Goal: Task Accomplishment & Management: Manage account settings

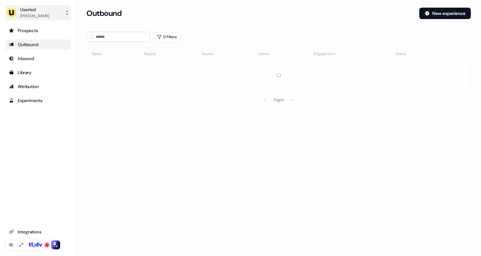
click at [45, 16] on div "Ryan Hennessy" at bounding box center [34, 16] width 29 height 6
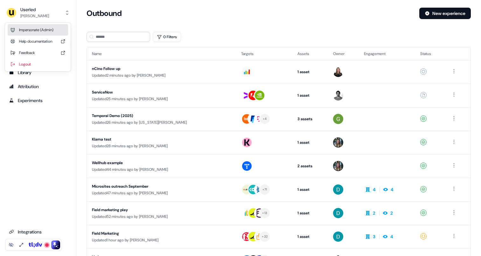
click at [39, 27] on div "Impersonate (Admin)" at bounding box center [38, 29] width 60 height 11
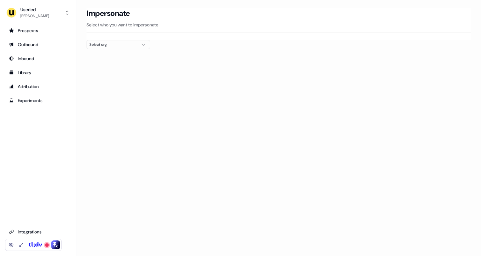
click at [99, 45] on div "Select org" at bounding box center [113, 44] width 48 height 6
type input "****"
click at [115, 69] on div "Canva" at bounding box center [118, 67] width 63 height 10
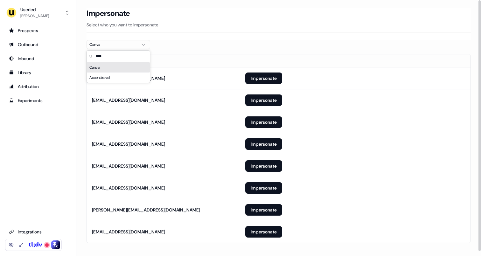
click at [206, 50] on div at bounding box center [279, 51] width 384 height 5
click at [251, 79] on button "Impersonate" at bounding box center [263, 78] width 37 height 11
